Goal: Information Seeking & Learning: Learn about a topic

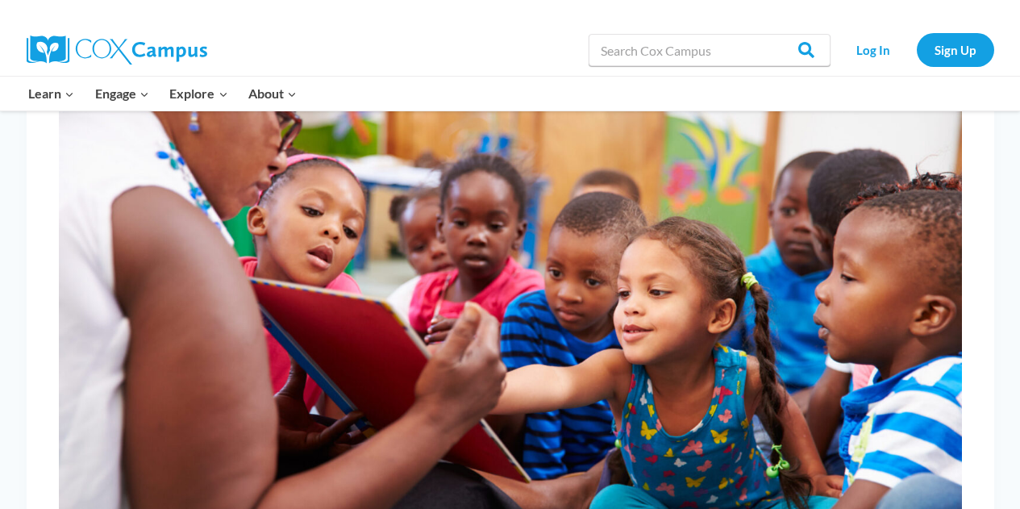
scroll to position [398, 0]
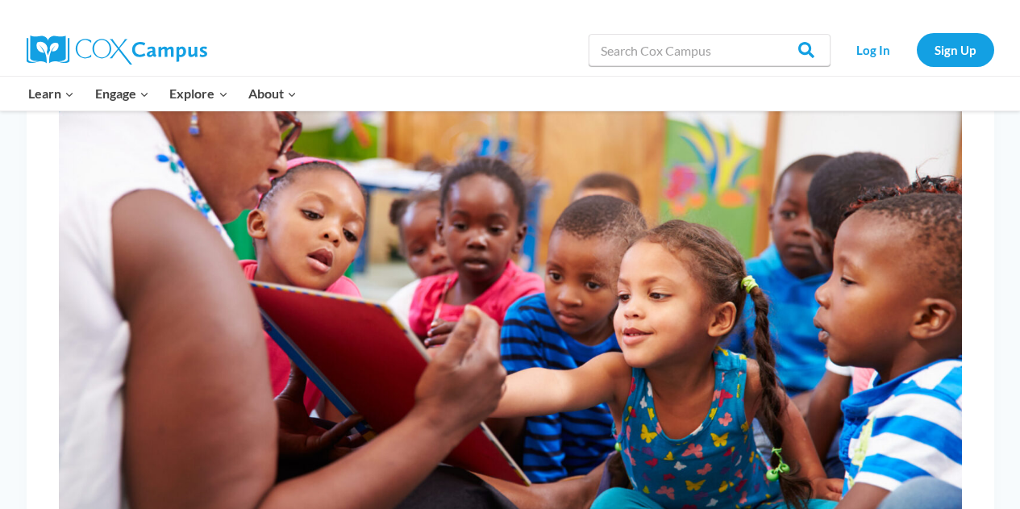
click at [544, 401] on img at bounding box center [510, 332] width 903 height 602
